Goal: Transaction & Acquisition: Subscribe to service/newsletter

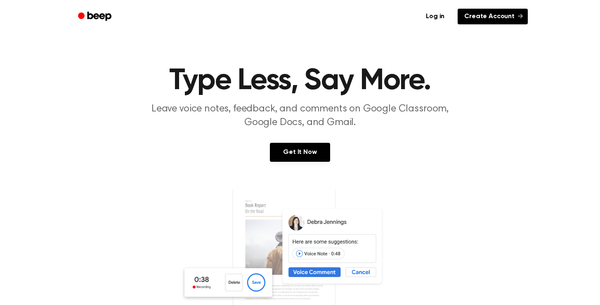
click at [487, 22] on link "Create Account" at bounding box center [493, 17] width 70 height 16
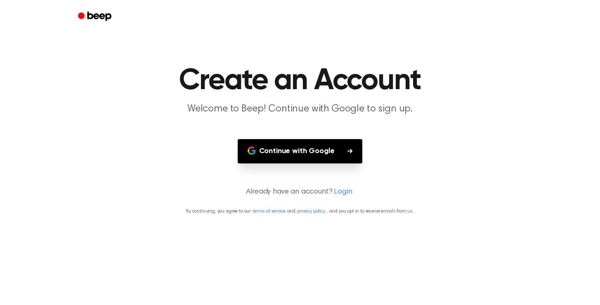
click at [330, 152] on button "Continue with Google" at bounding box center [300, 151] width 125 height 24
click at [340, 191] on link "Login" at bounding box center [343, 192] width 18 height 11
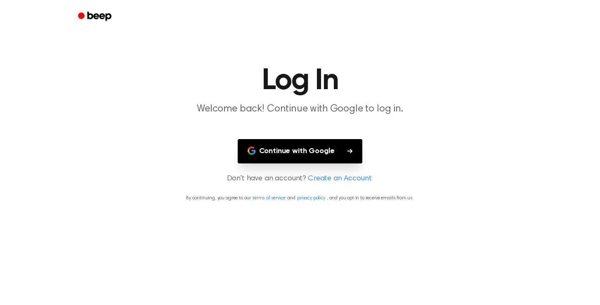
click at [341, 179] on link "Create an Account" at bounding box center [340, 178] width 64 height 11
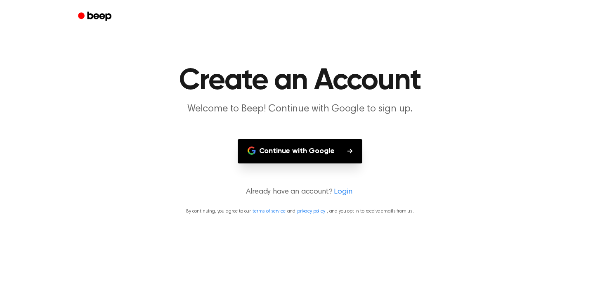
click at [338, 192] on link "Login" at bounding box center [343, 192] width 18 height 11
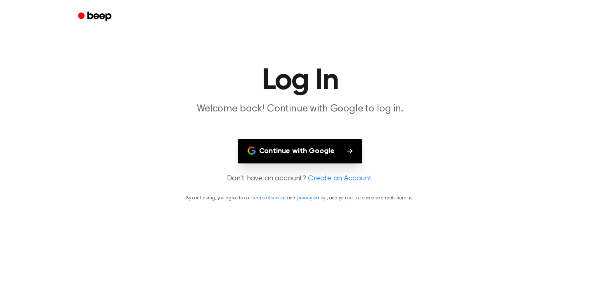
click at [338, 145] on button "Continue with Google" at bounding box center [300, 151] width 125 height 24
click at [335, 177] on link "Create an Account" at bounding box center [340, 178] width 64 height 11
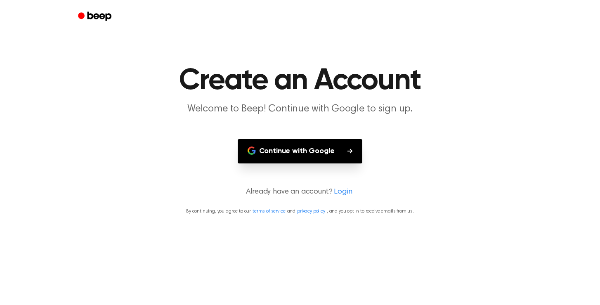
click at [340, 191] on link "Login" at bounding box center [343, 192] width 18 height 11
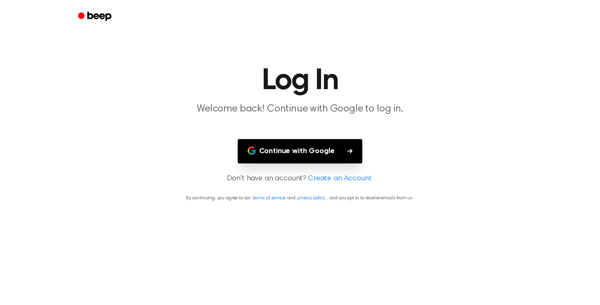
click at [321, 154] on button "Continue with Google" at bounding box center [300, 151] width 125 height 24
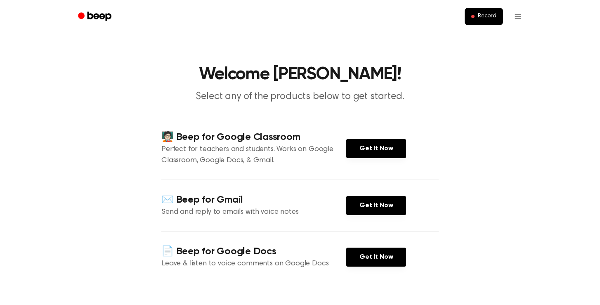
scroll to position [4, 0]
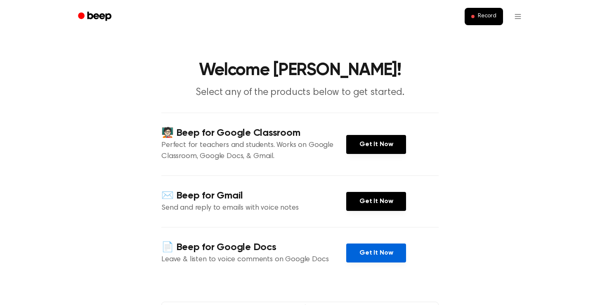
click at [359, 248] on link "Get It Now" at bounding box center [376, 253] width 60 height 19
